Goal: Check status: Check status

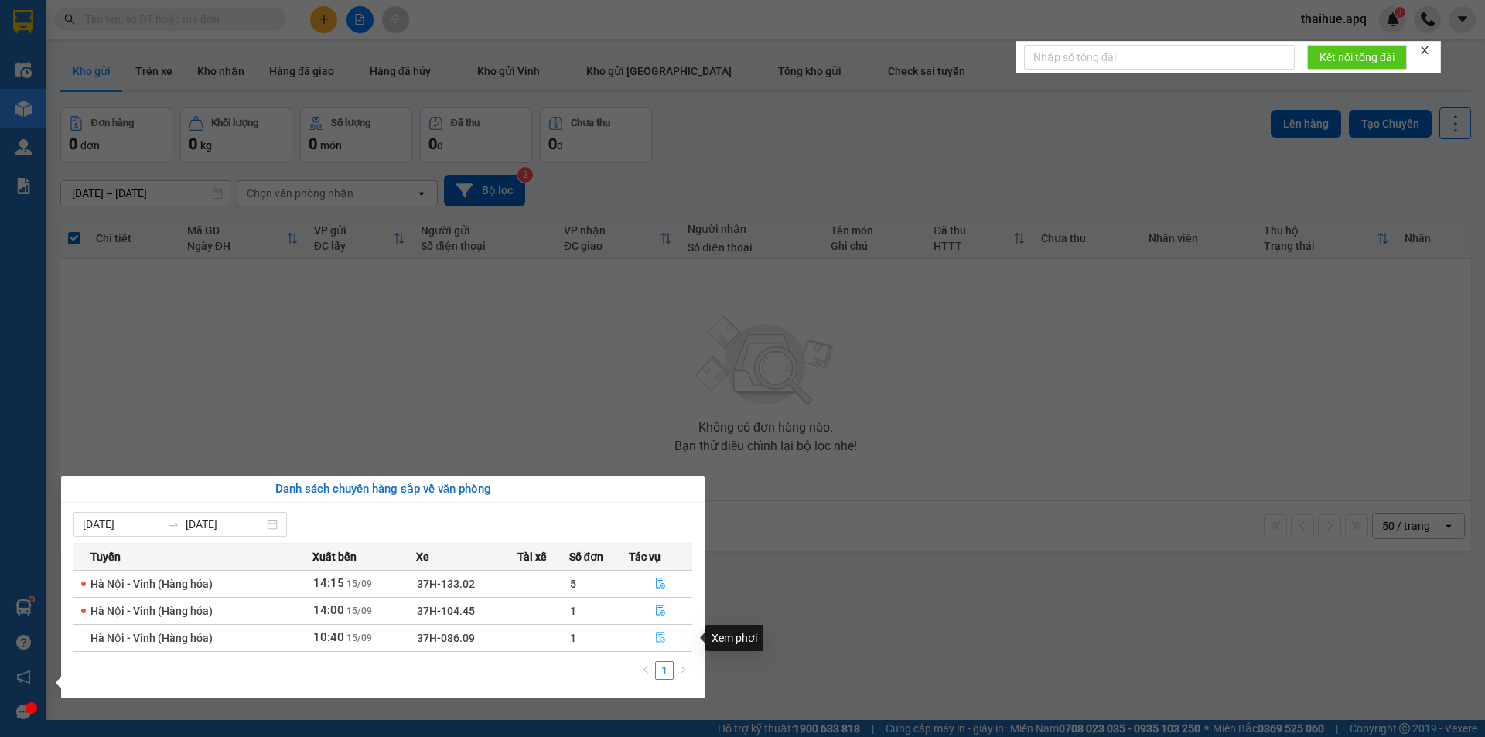
click at [661, 634] on icon "file-done" at bounding box center [660, 637] width 11 height 11
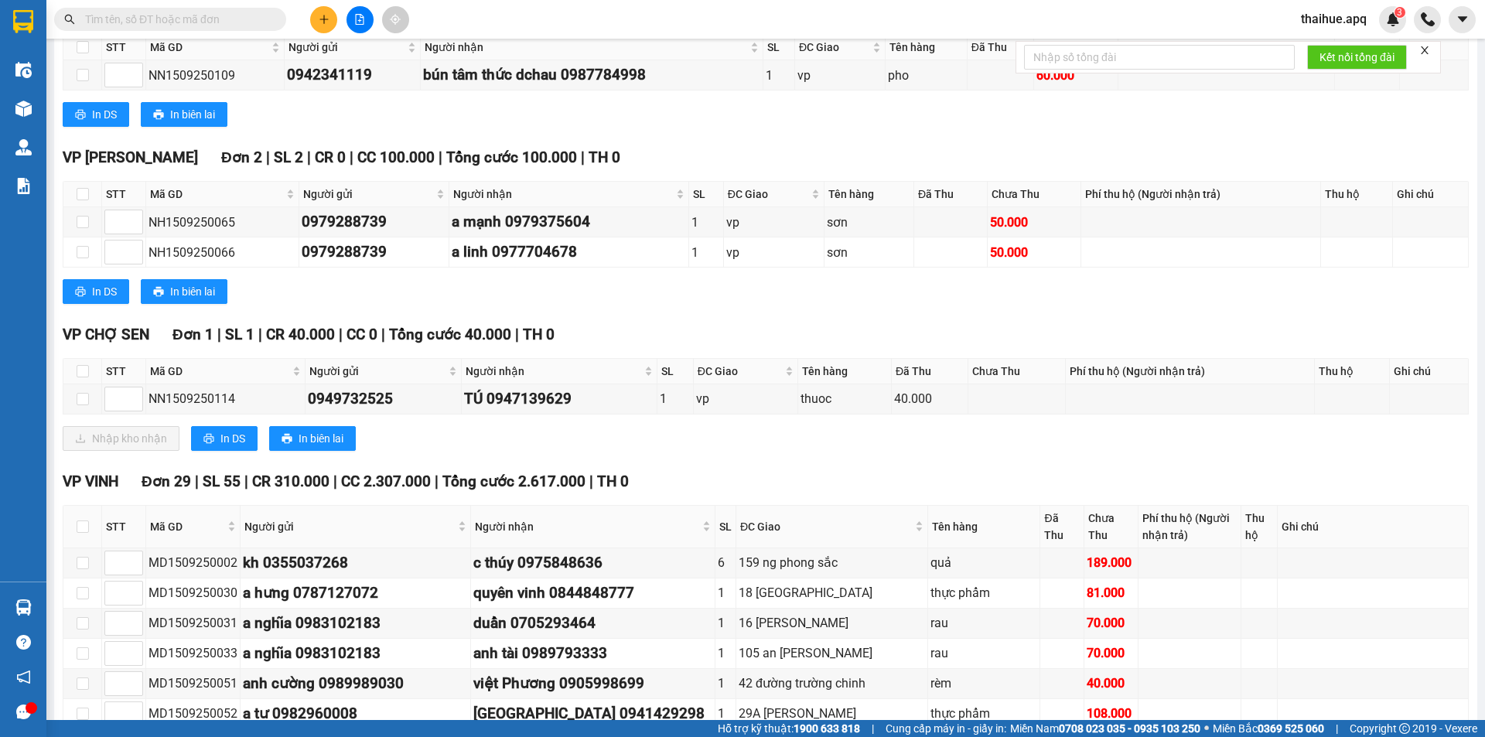
scroll to position [309, 0]
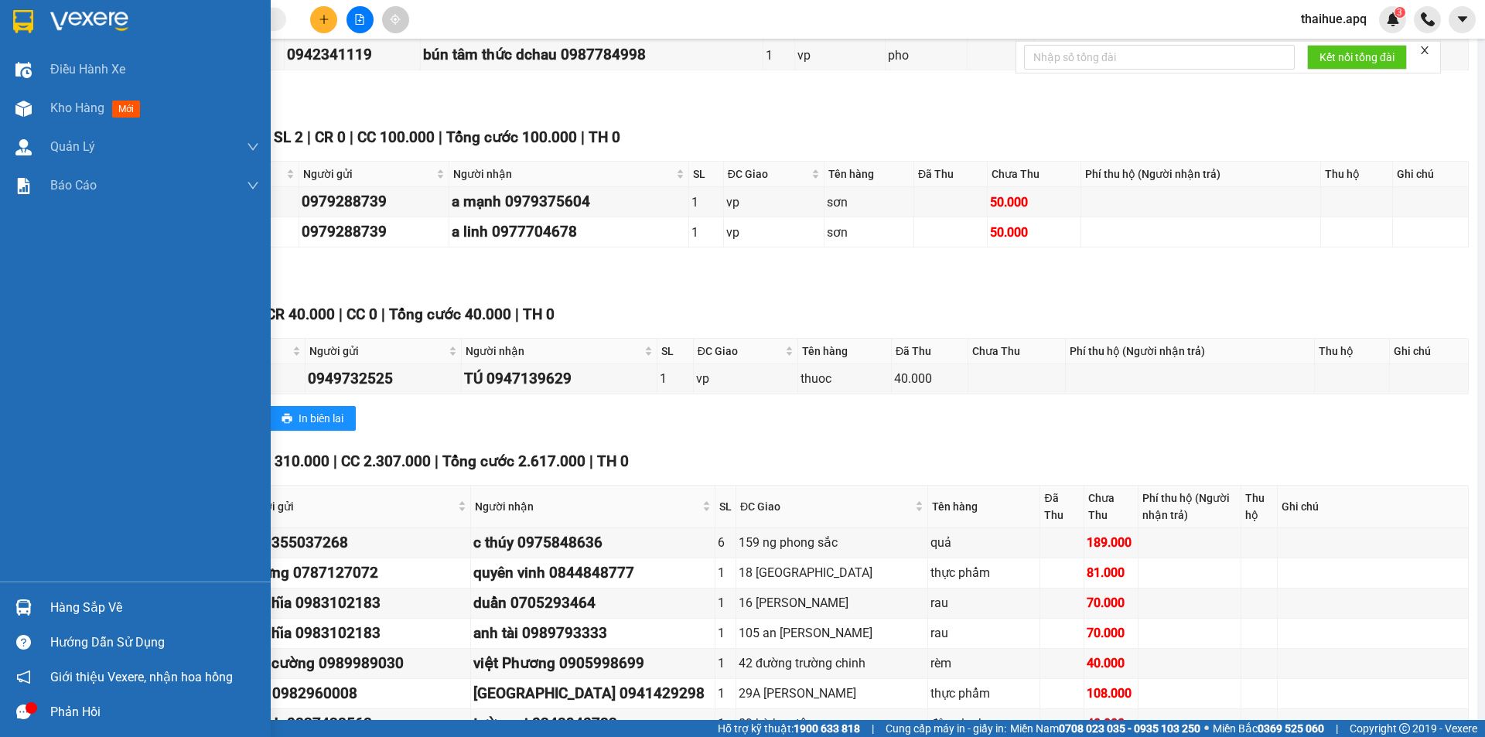
click at [56, 601] on div "Hàng sắp về" at bounding box center [154, 607] width 209 height 23
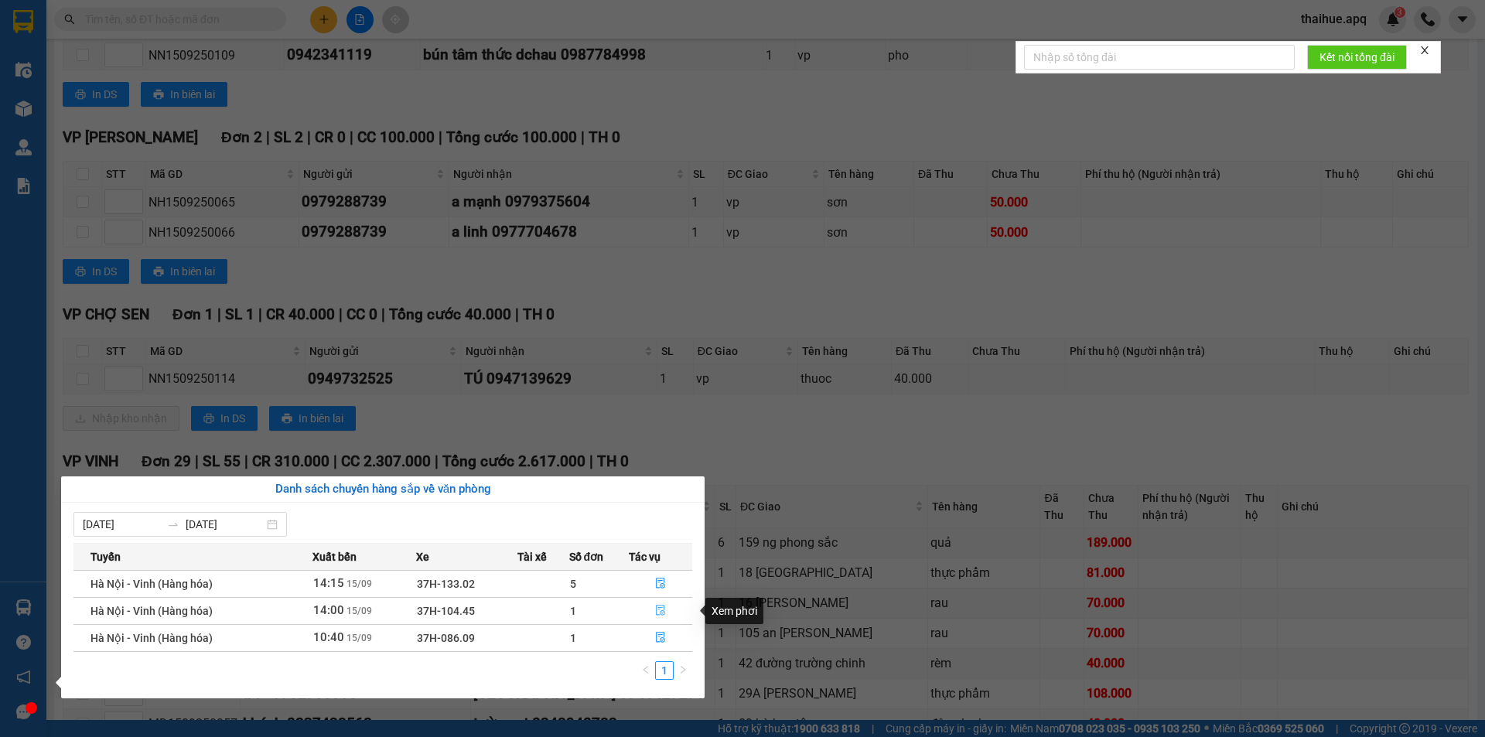
click at [658, 610] on icon "file-done" at bounding box center [660, 610] width 11 height 11
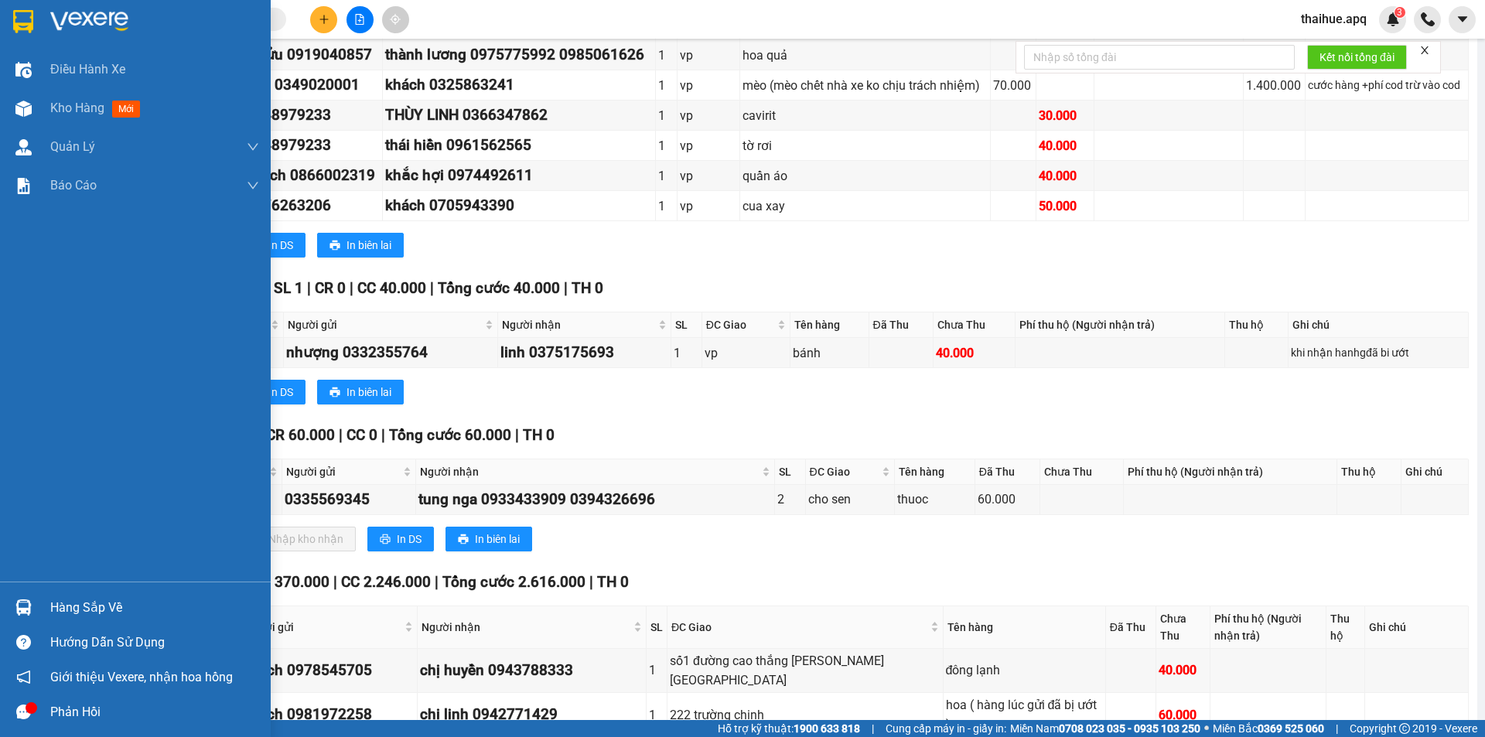
click at [80, 610] on div "Hàng sắp về" at bounding box center [154, 607] width 209 height 23
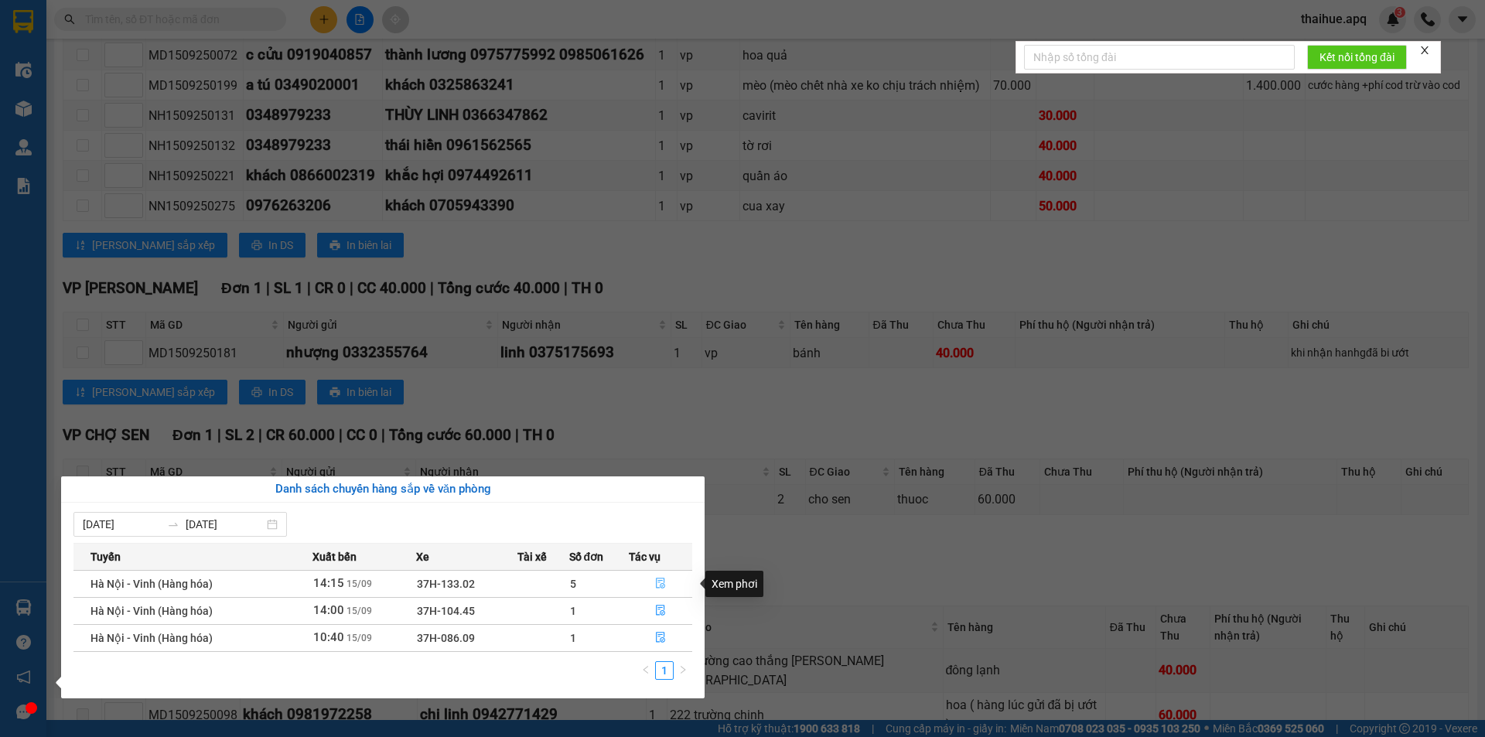
click at [659, 583] on icon "file-done" at bounding box center [660, 584] width 9 height 11
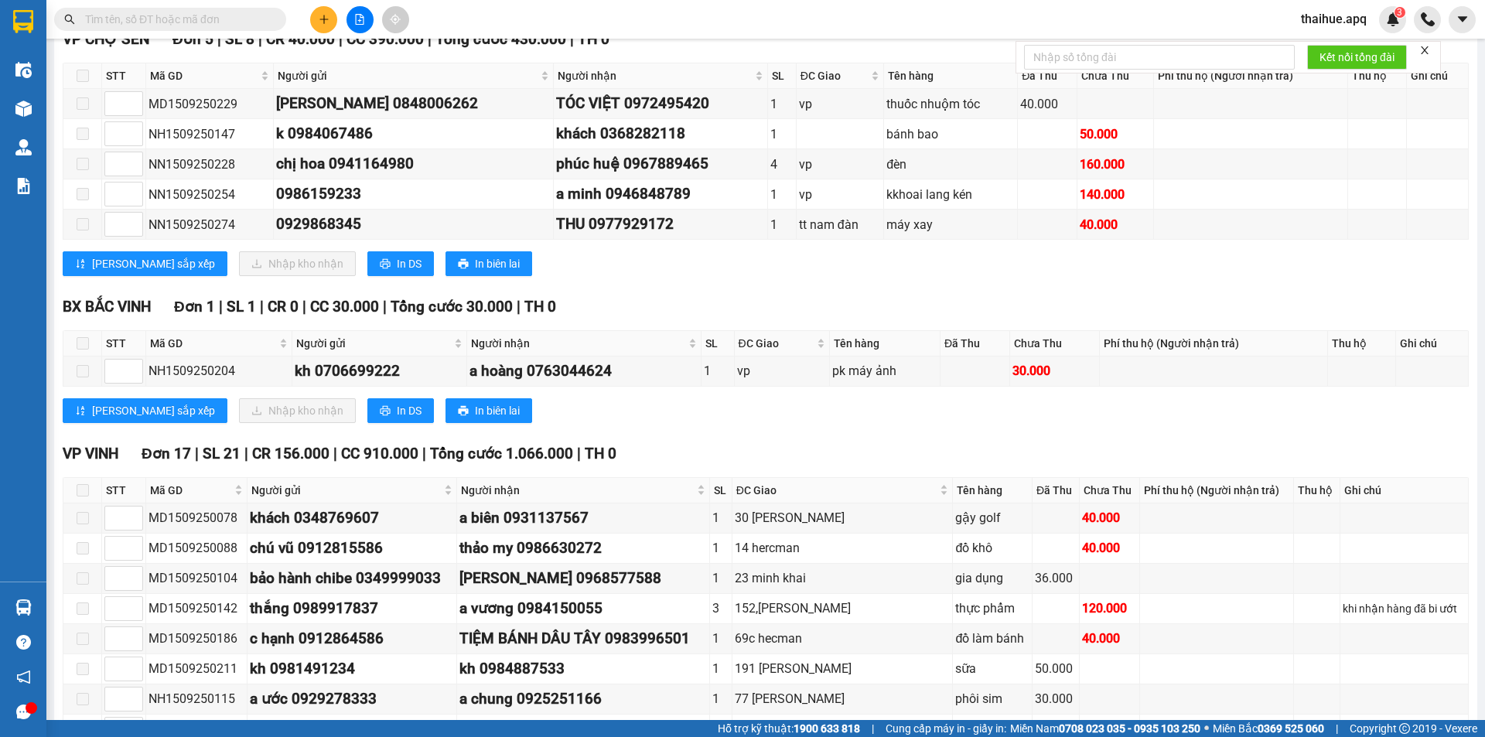
scroll to position [615, 0]
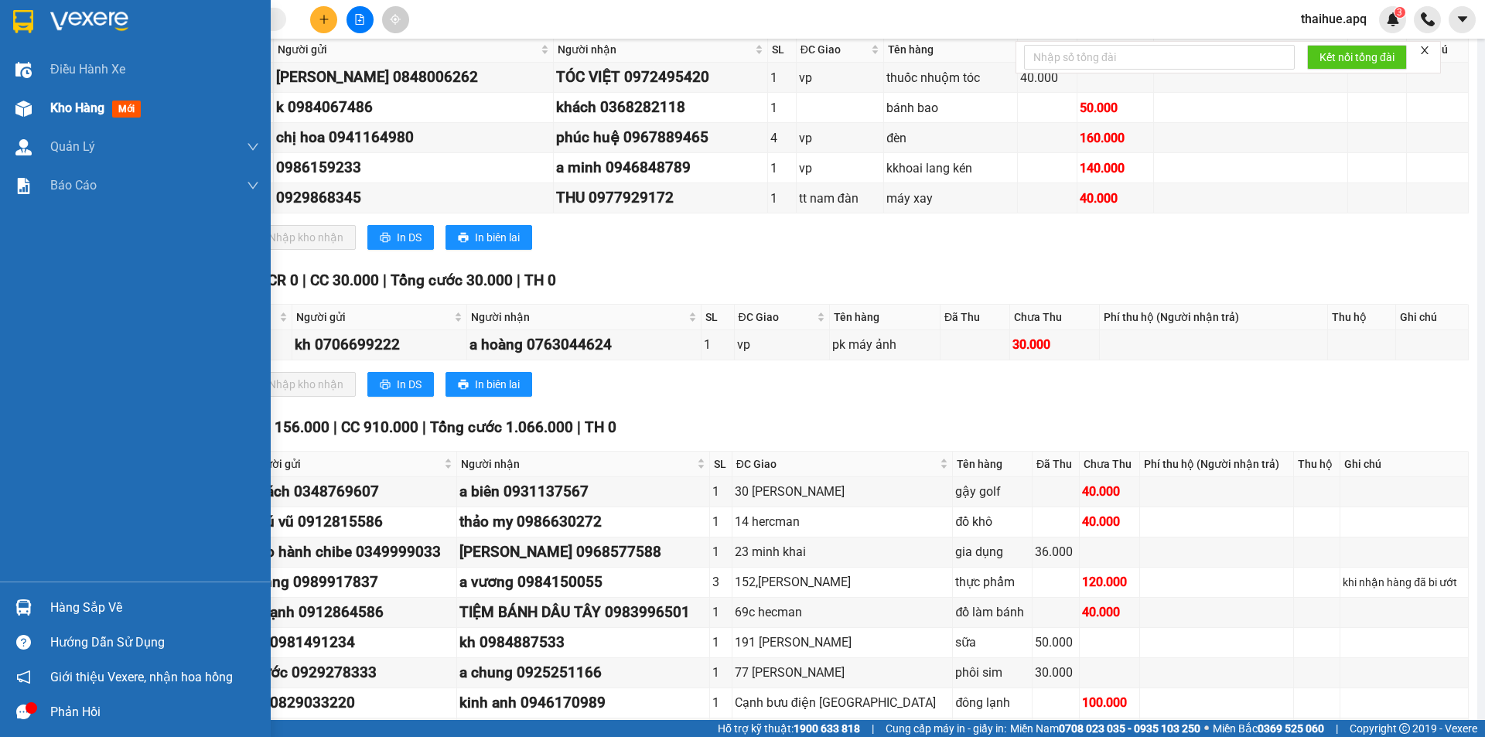
click at [67, 106] on span "Kho hàng" at bounding box center [77, 108] width 54 height 15
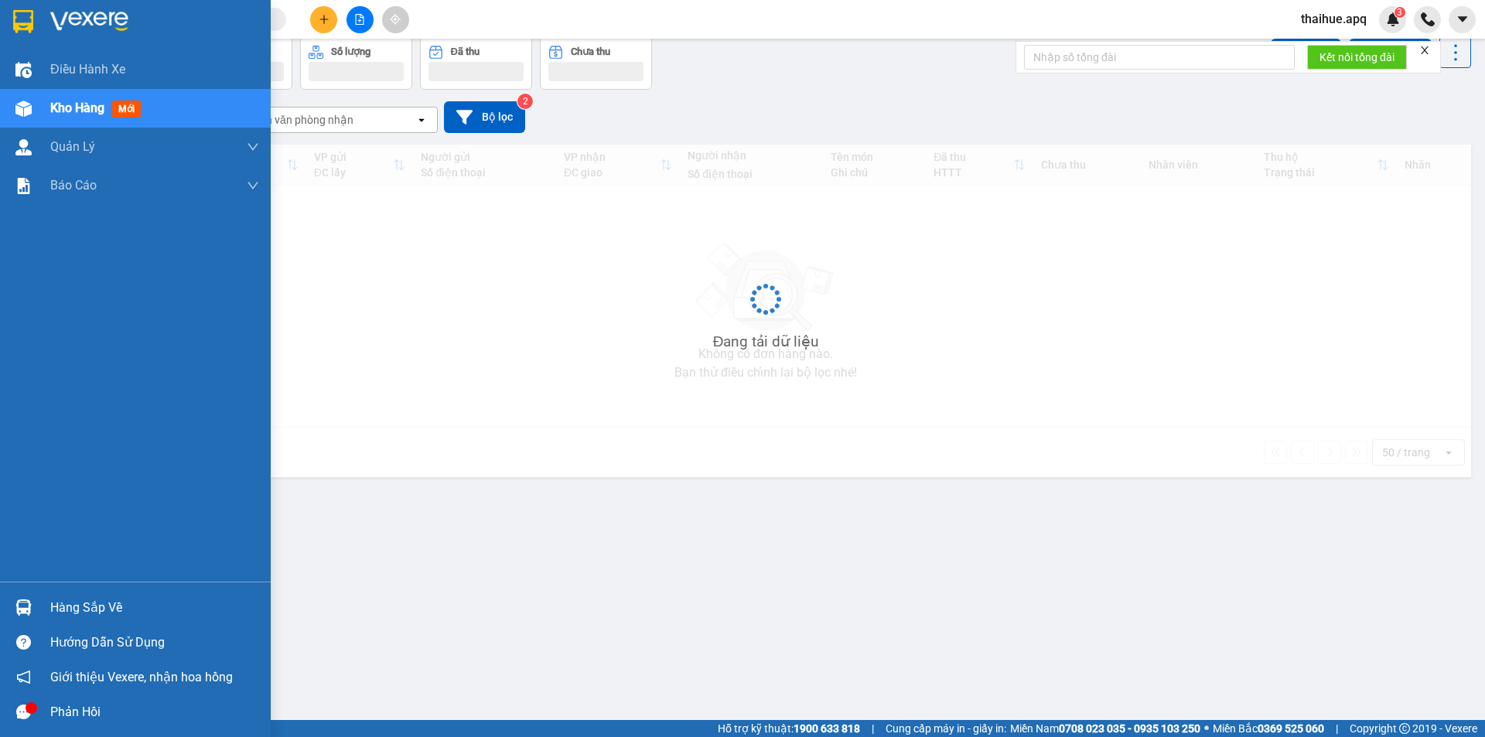
scroll to position [71, 0]
